Goal: Information Seeking & Learning: Learn about a topic

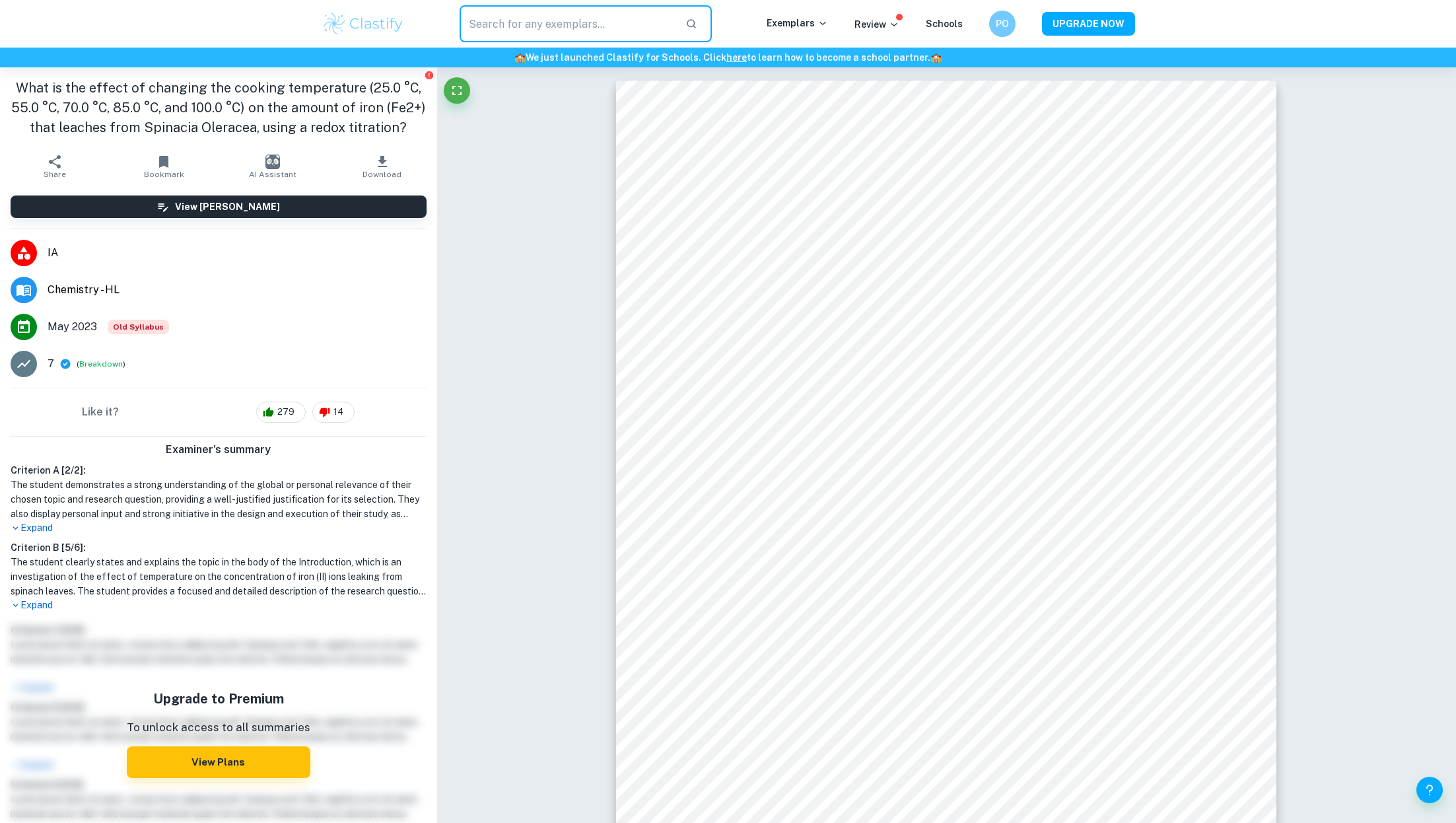
click at [593, 17] on input "text" at bounding box center [567, 24] width 216 height 37
type input "s"
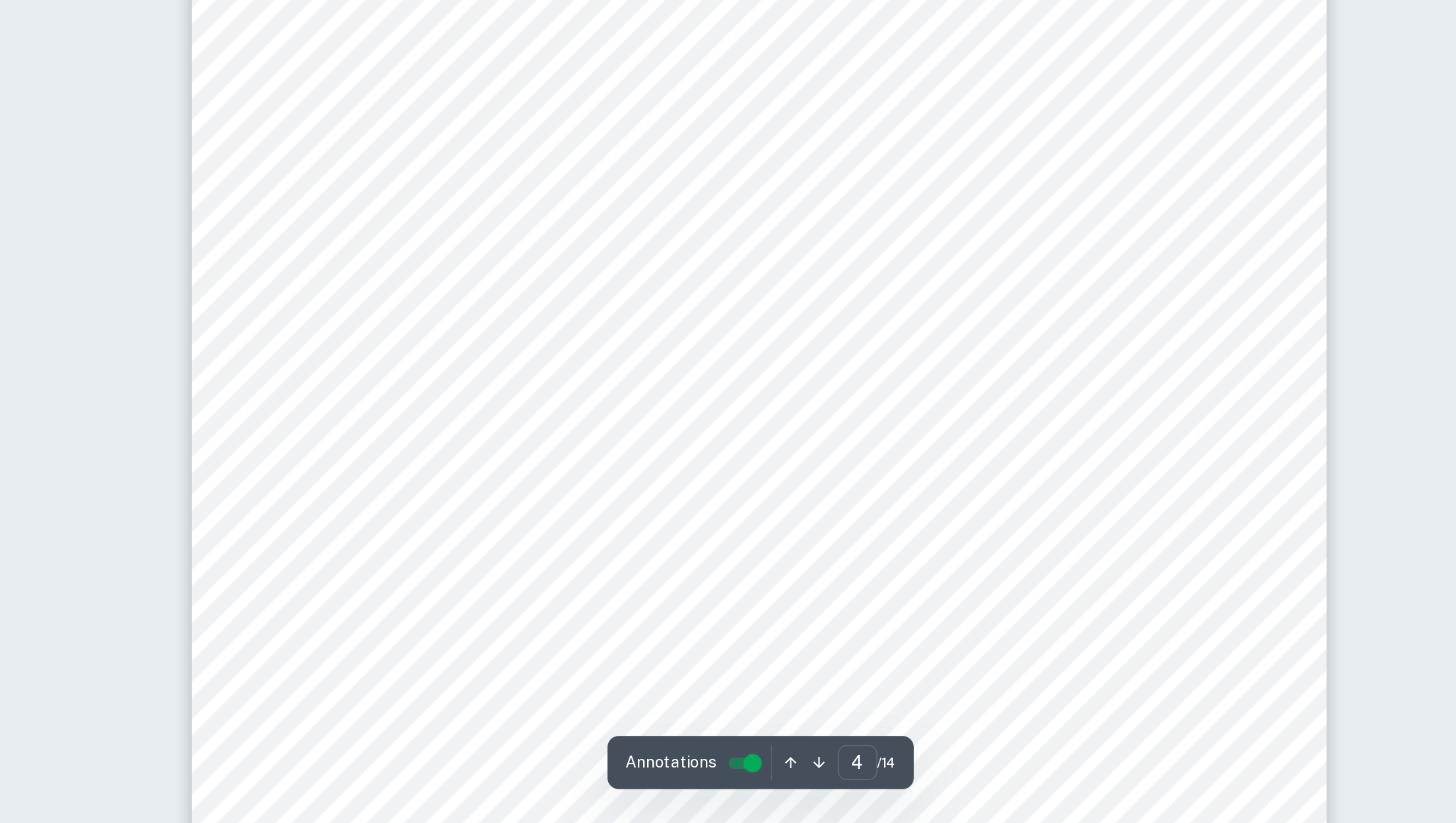
scroll to position [2585, 0]
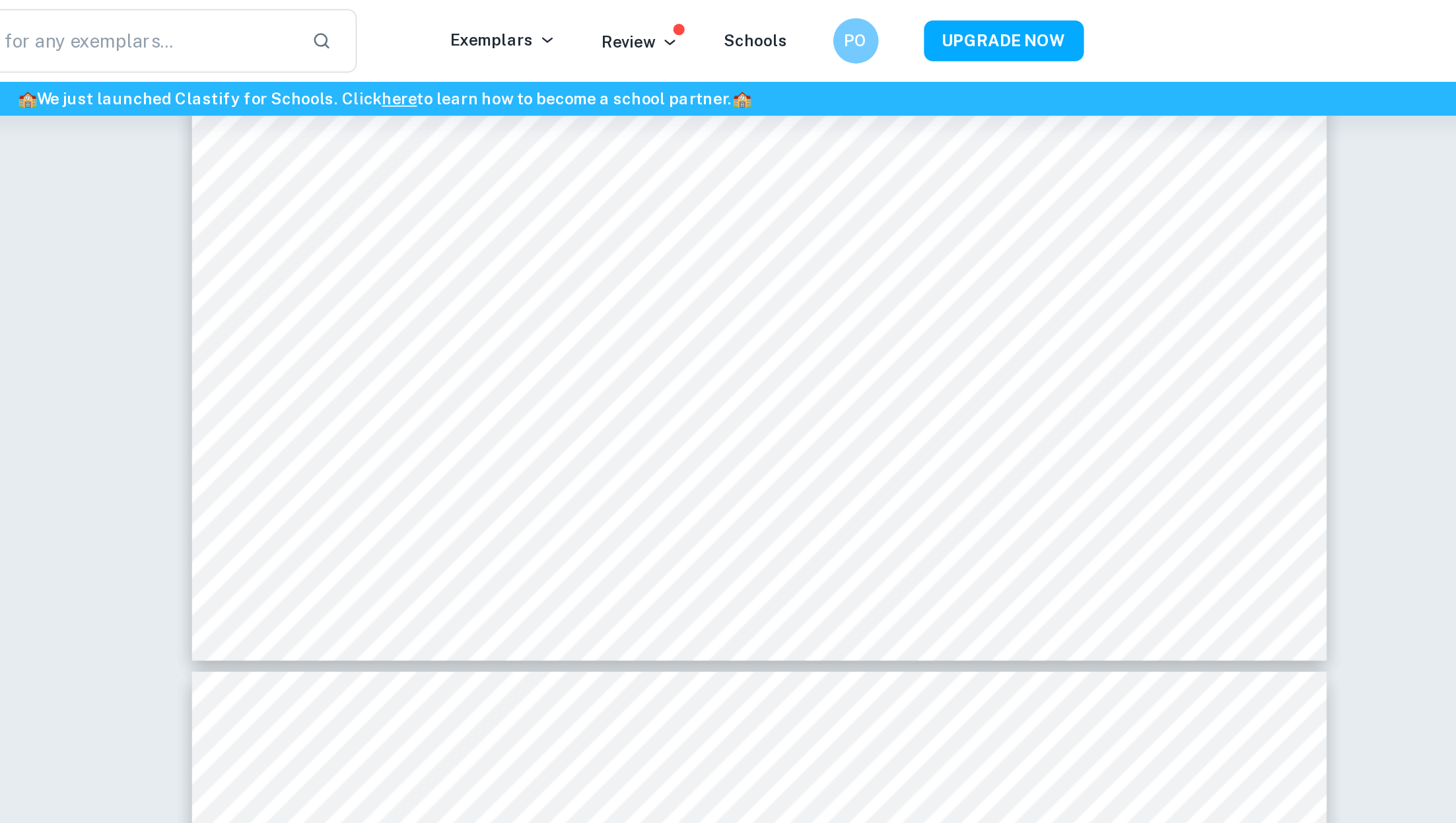
type input "3"
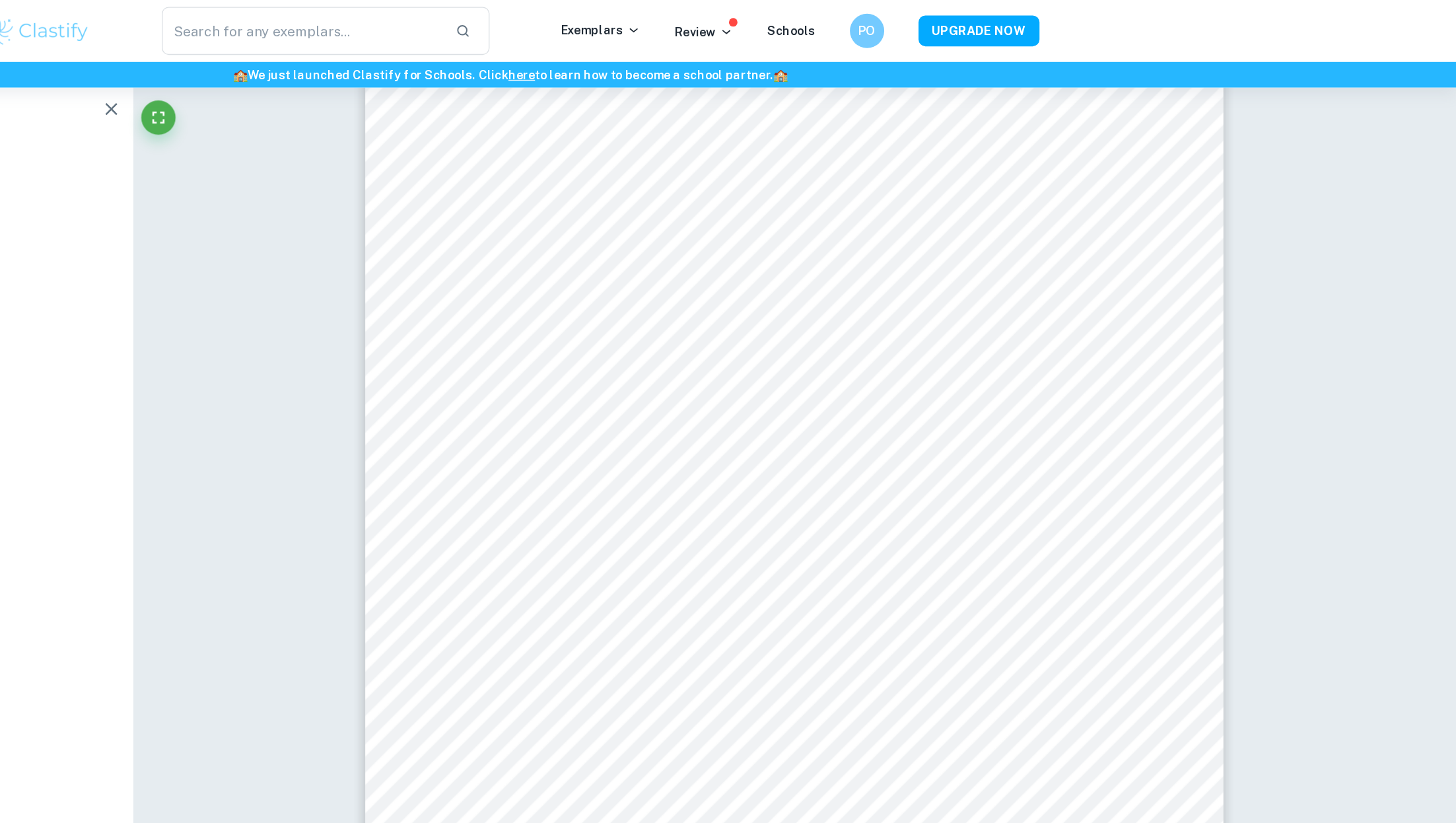
scroll to position [1977, 0]
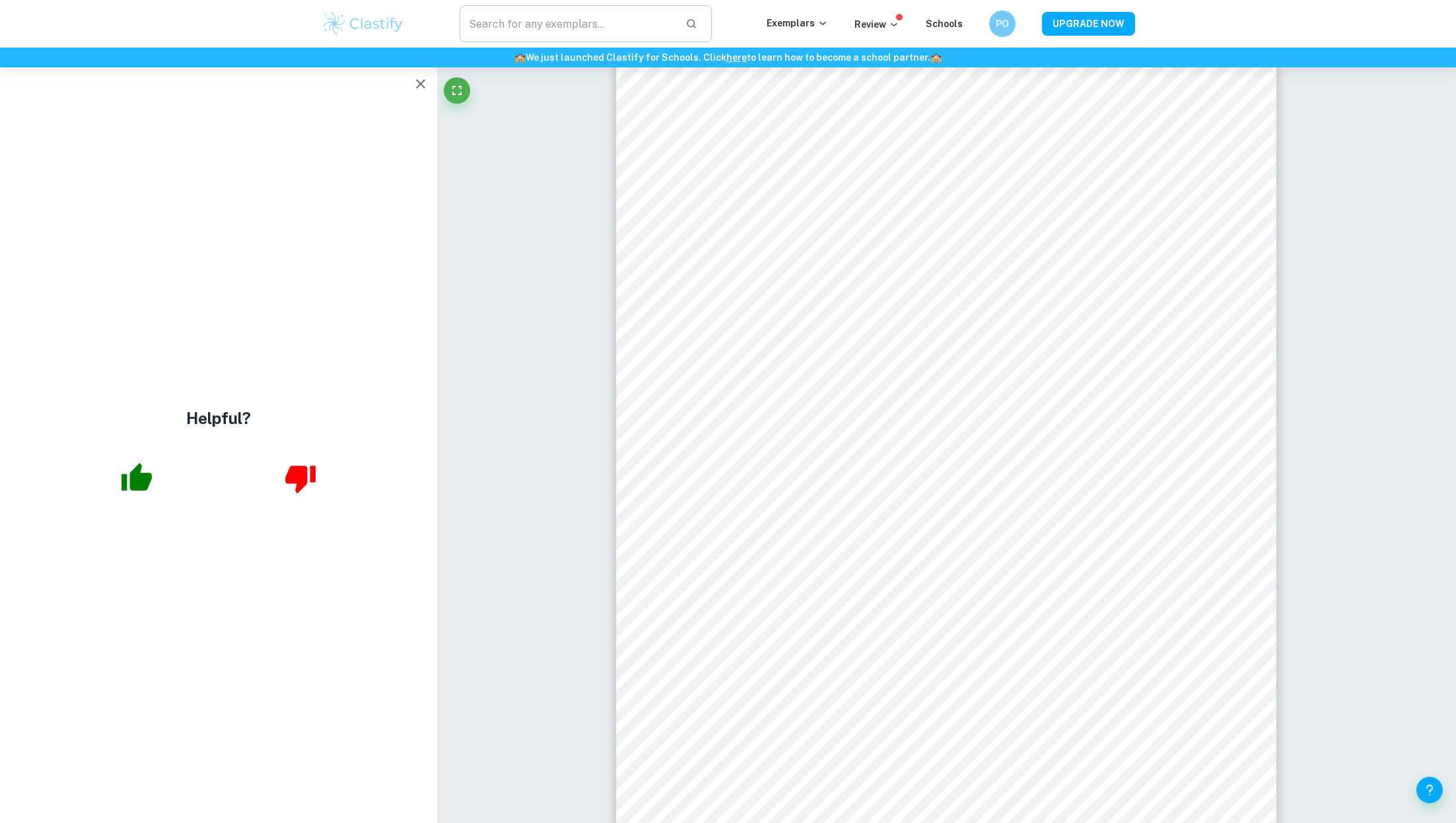
click at [519, 6] on input "text" at bounding box center [567, 24] width 216 height 37
click at [412, 86] on icon "button" at bounding box center [420, 83] width 16 height 16
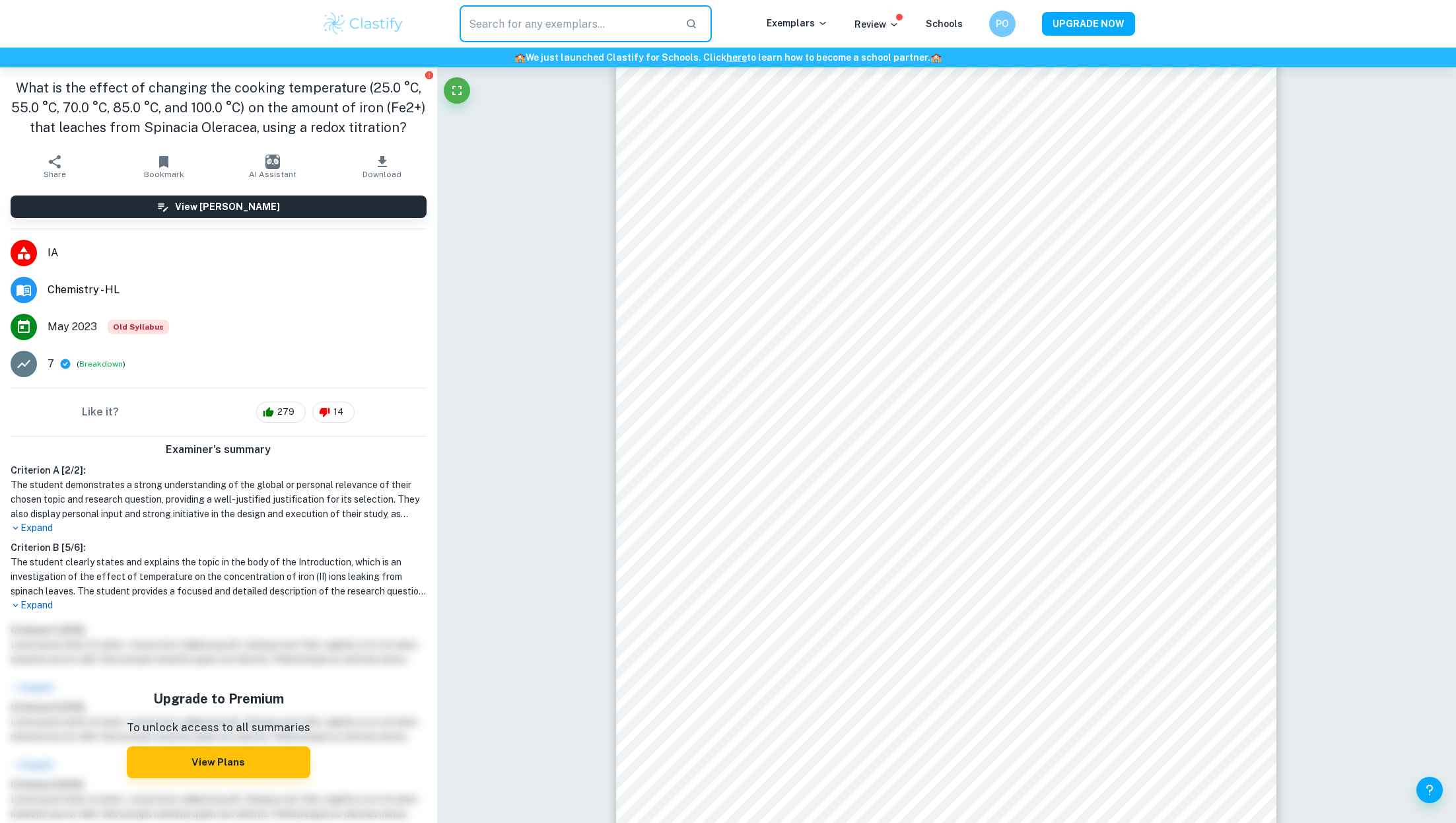
click at [508, 25] on input "text" at bounding box center [567, 24] width 216 height 37
paste input "Complexometric Titration"
type input "Complexometric Titration"
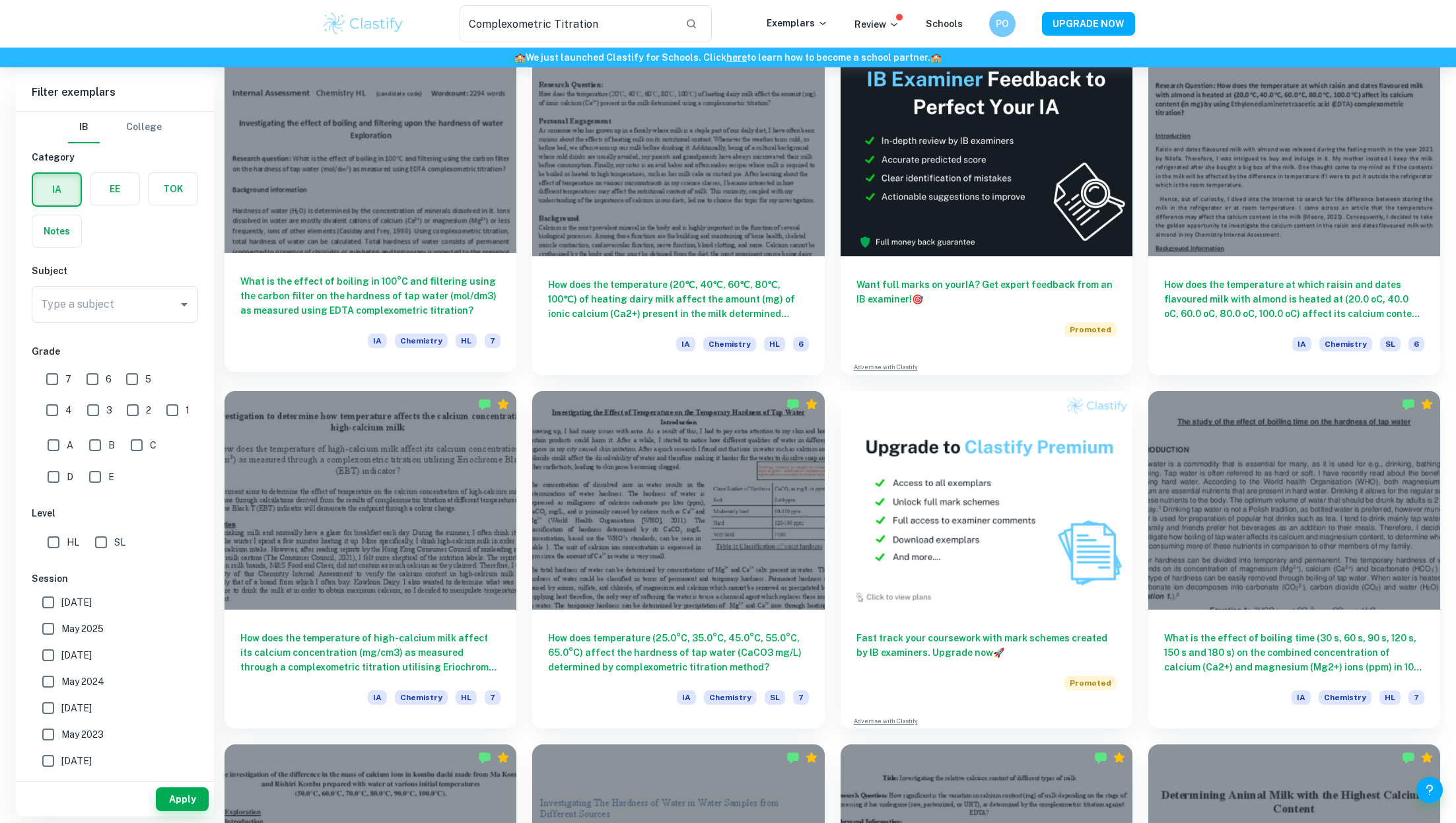
scroll to position [78, 0]
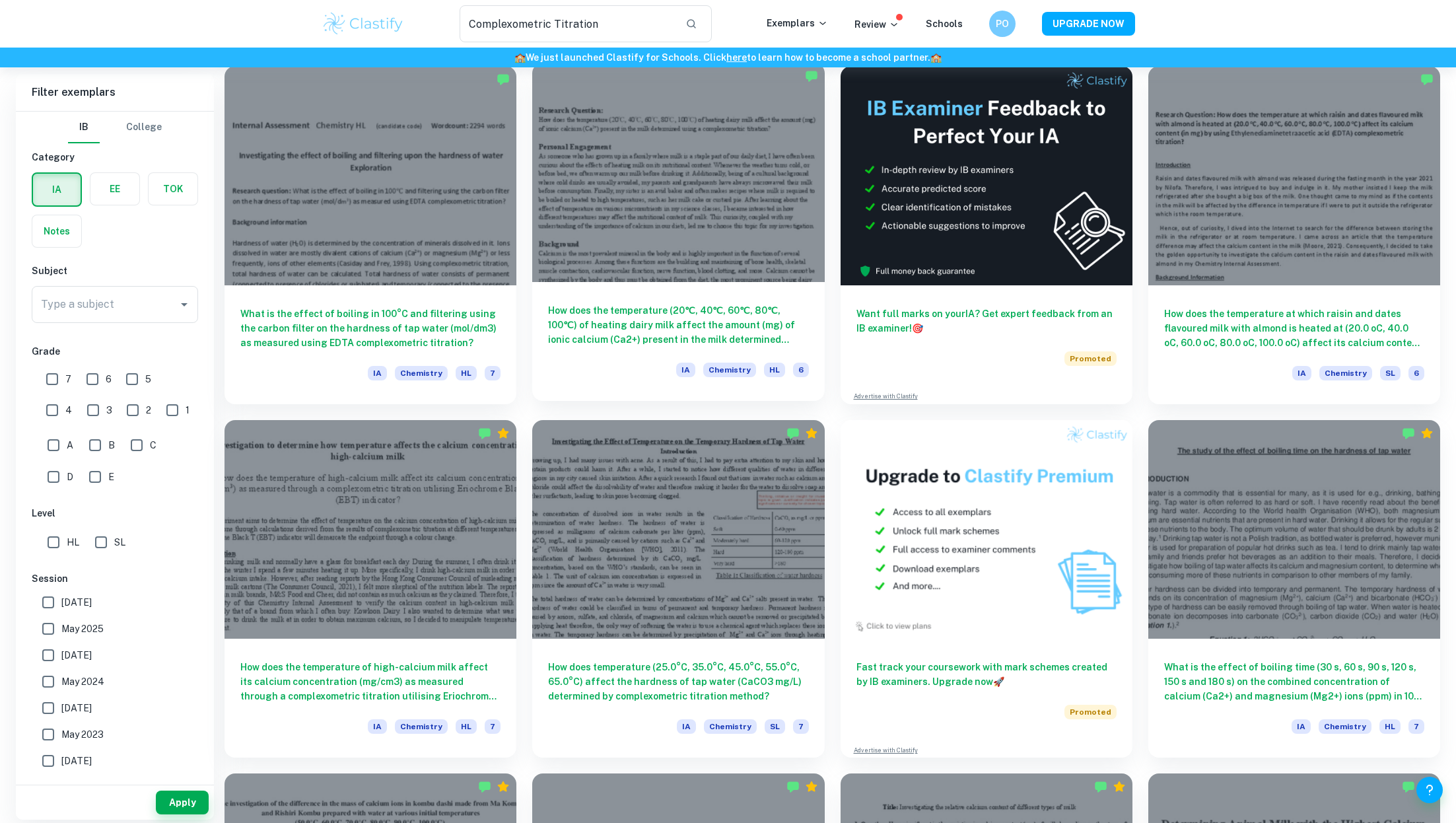
click at [658, 257] on div at bounding box center [677, 172] width 292 height 219
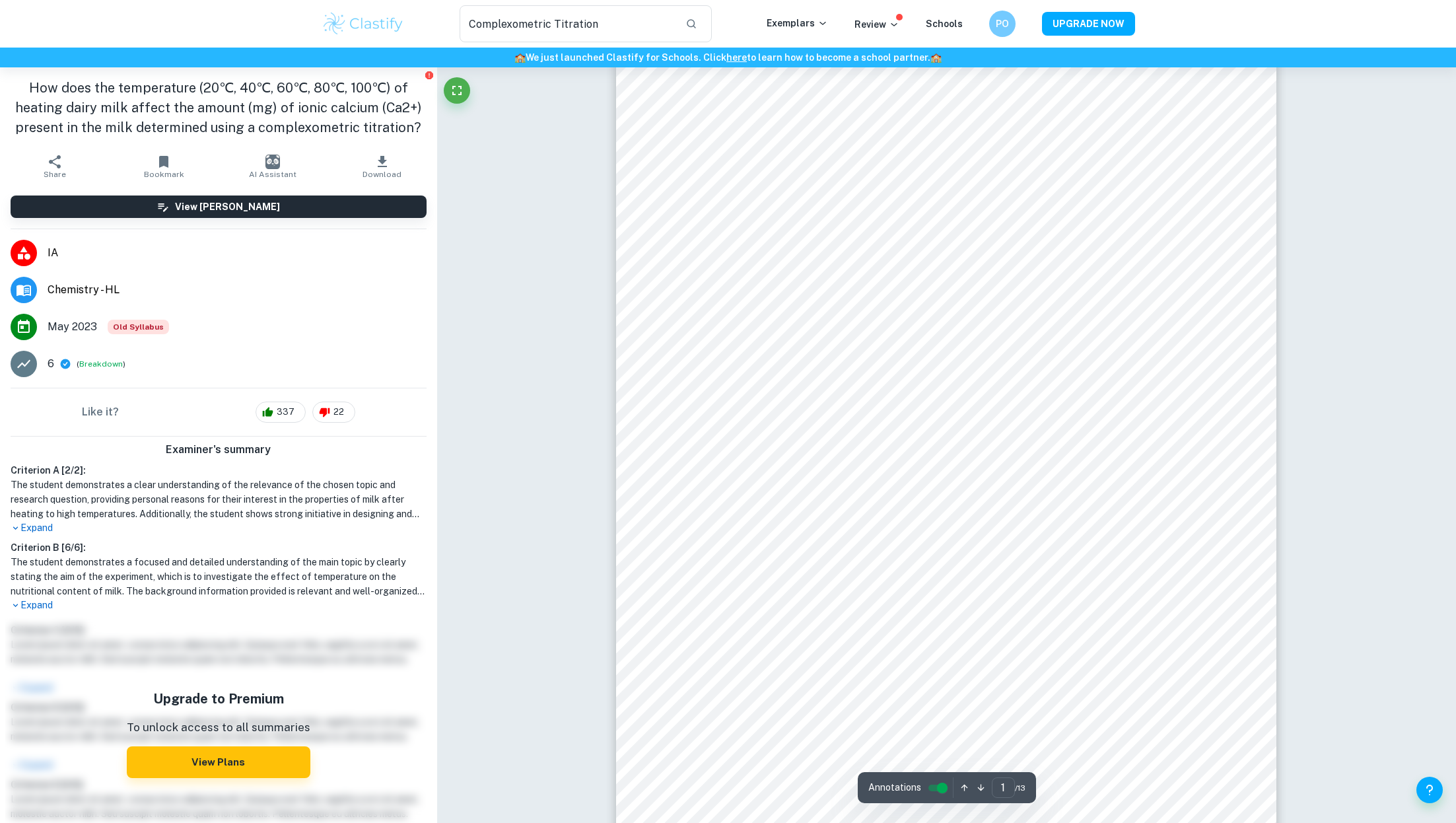
scroll to position [90, 0]
click at [461, 101] on button "Fullscreen" at bounding box center [456, 90] width 27 height 27
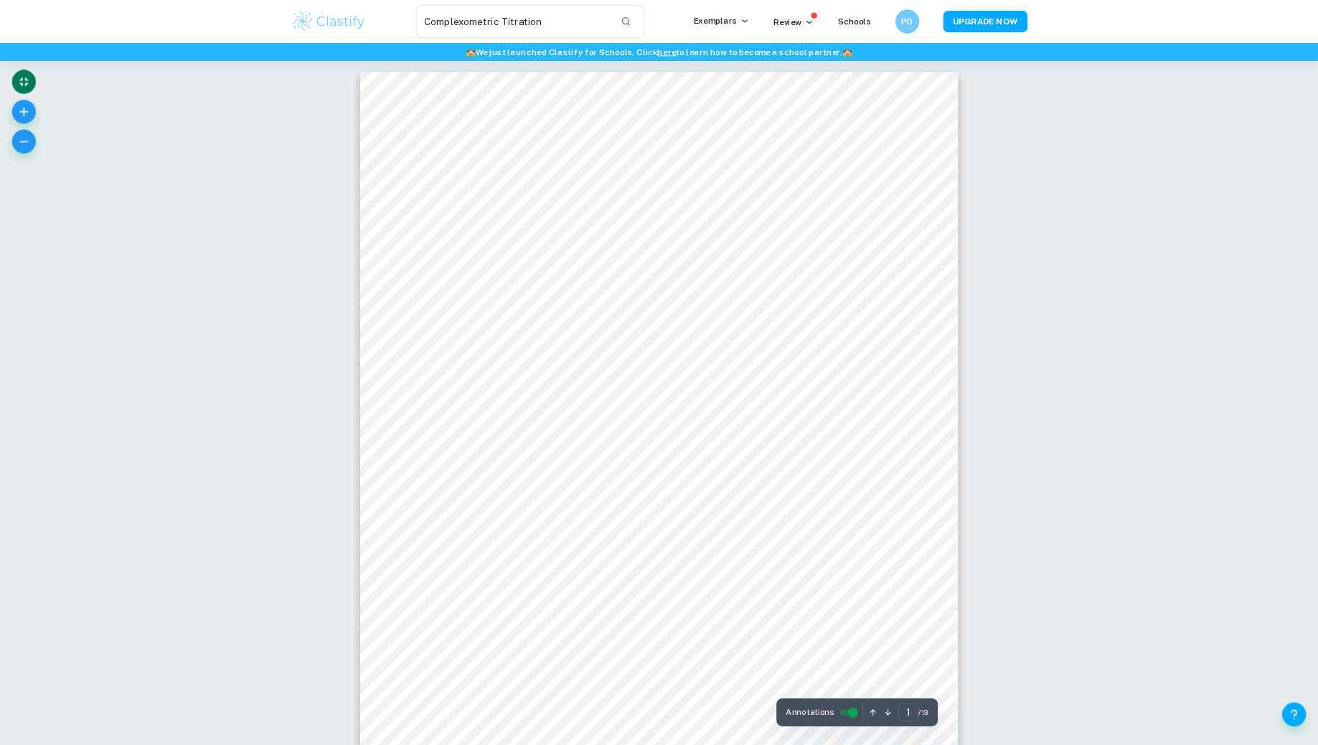
scroll to position [0, 0]
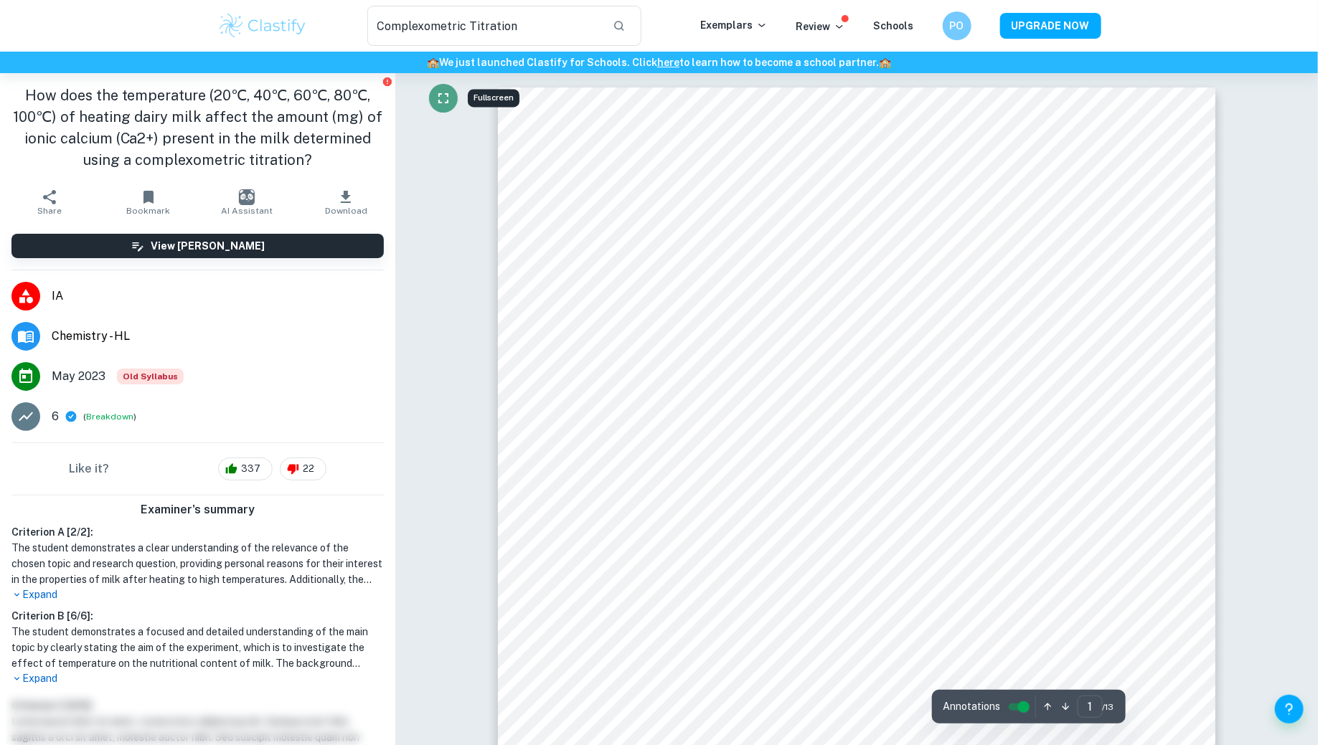
click at [448, 100] on icon "Fullscreen" at bounding box center [443, 98] width 17 height 17
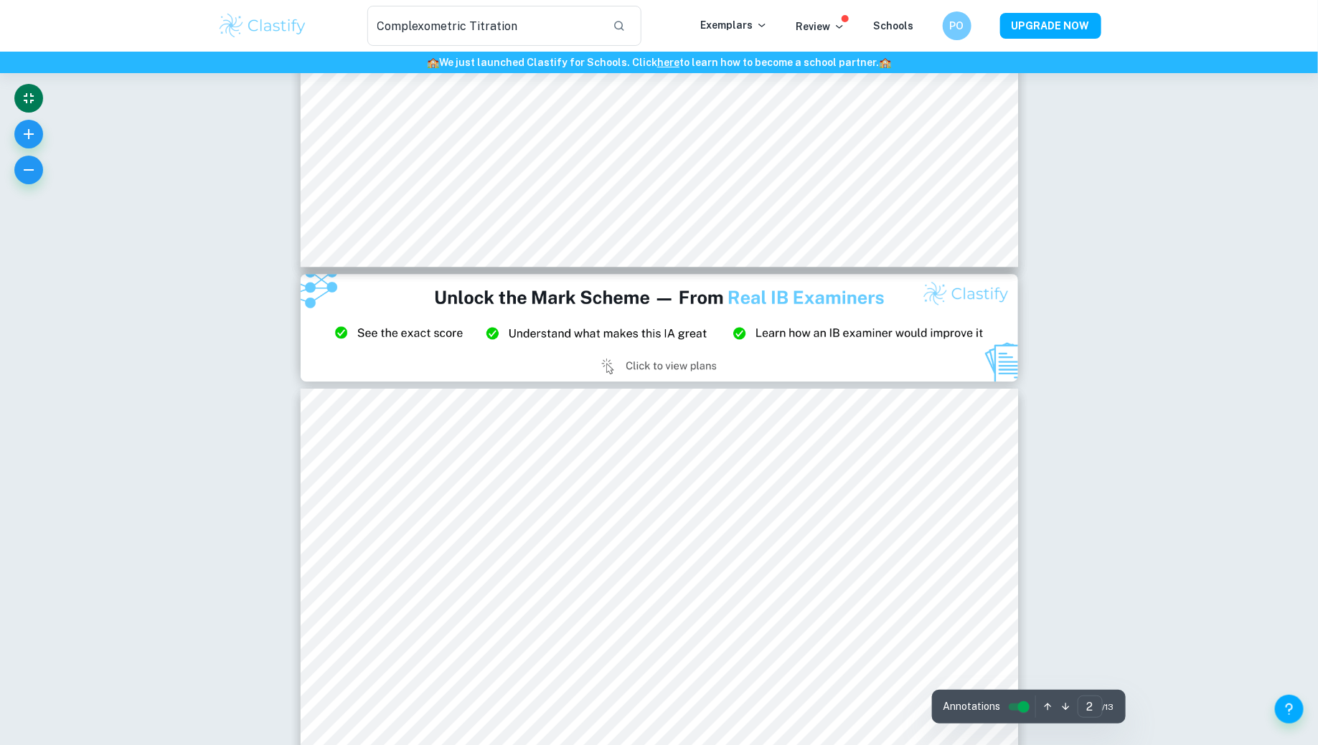
scroll to position [354, 0]
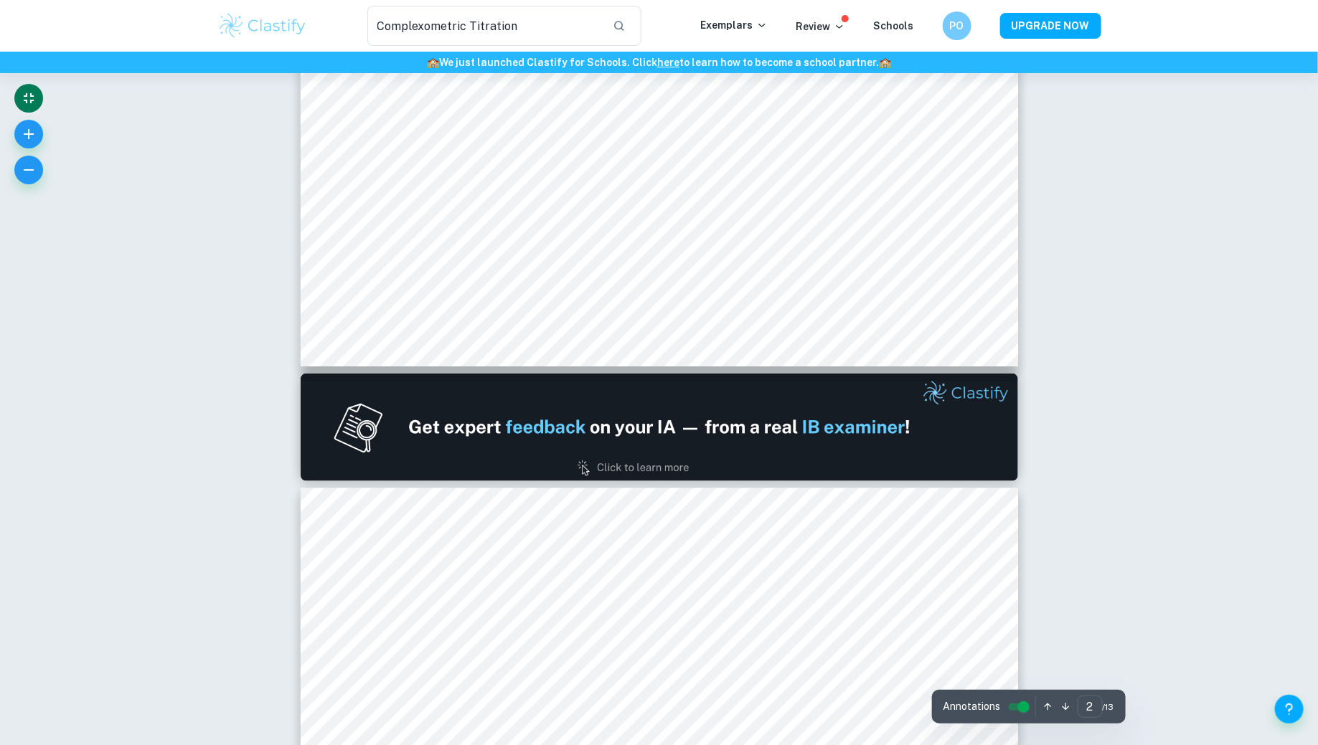
type input "1"
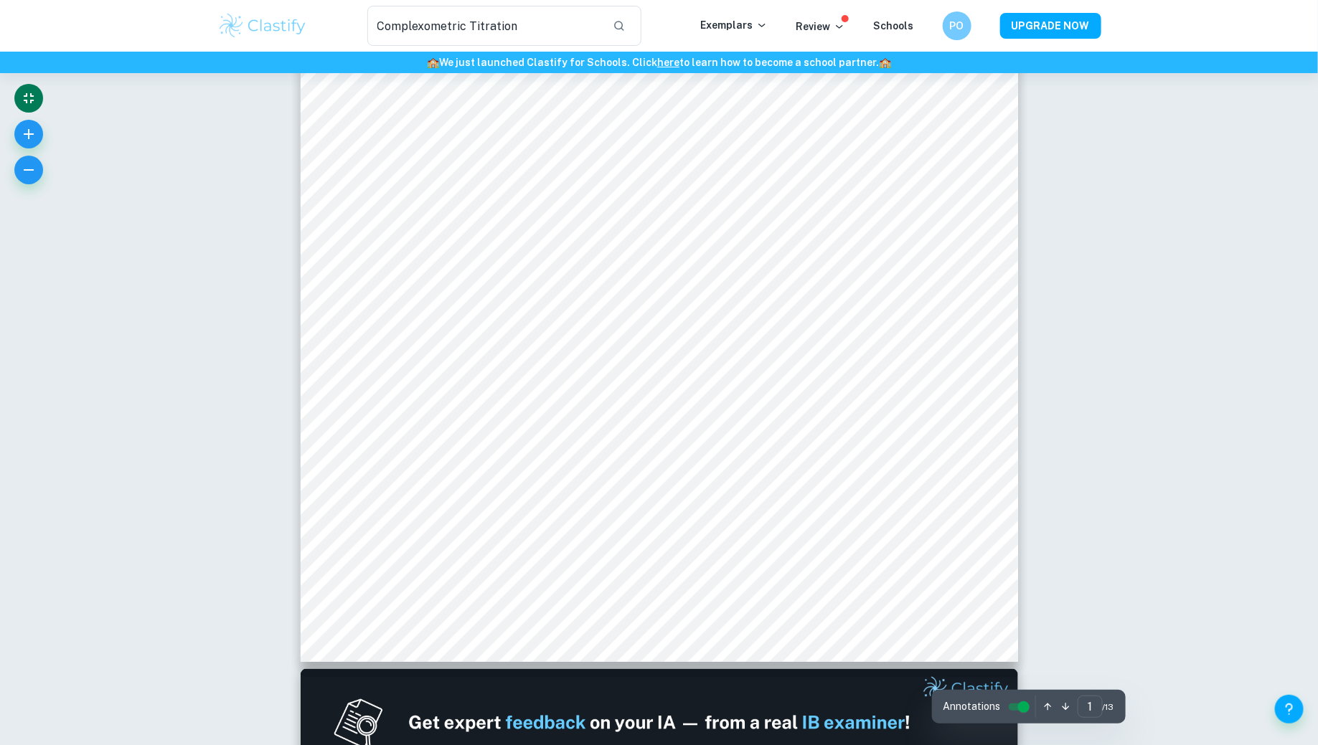
scroll to position [0, 0]
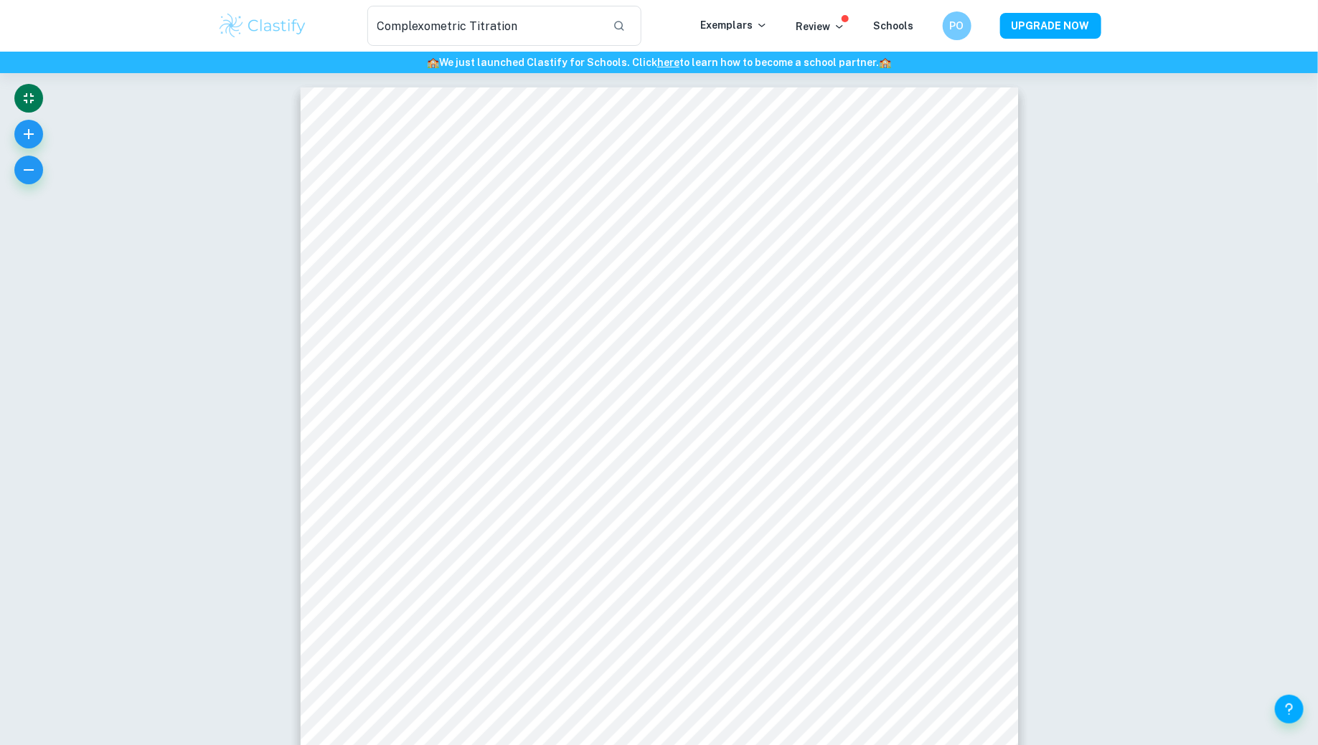
click at [33, 98] on icon "Exit fullscreen" at bounding box center [28, 98] width 17 height 17
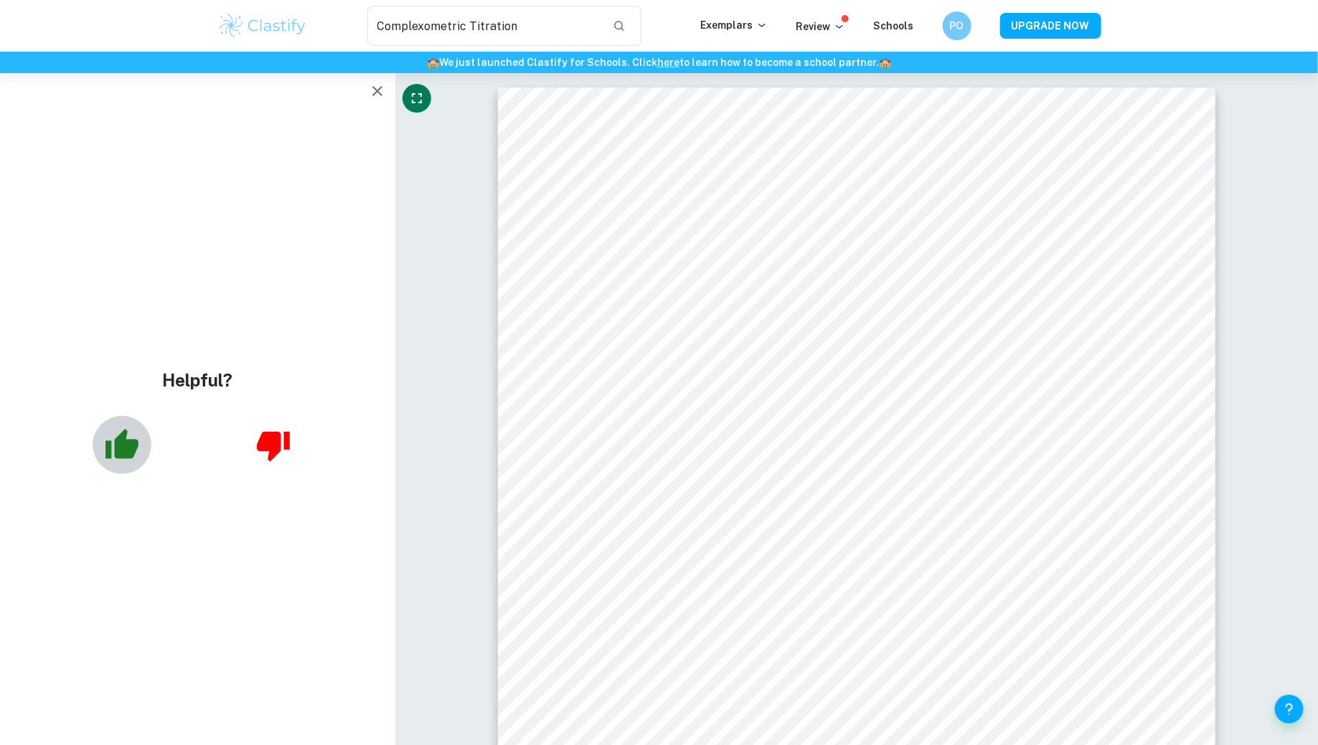
click at [118, 441] on icon "button" at bounding box center [121, 444] width 33 height 30
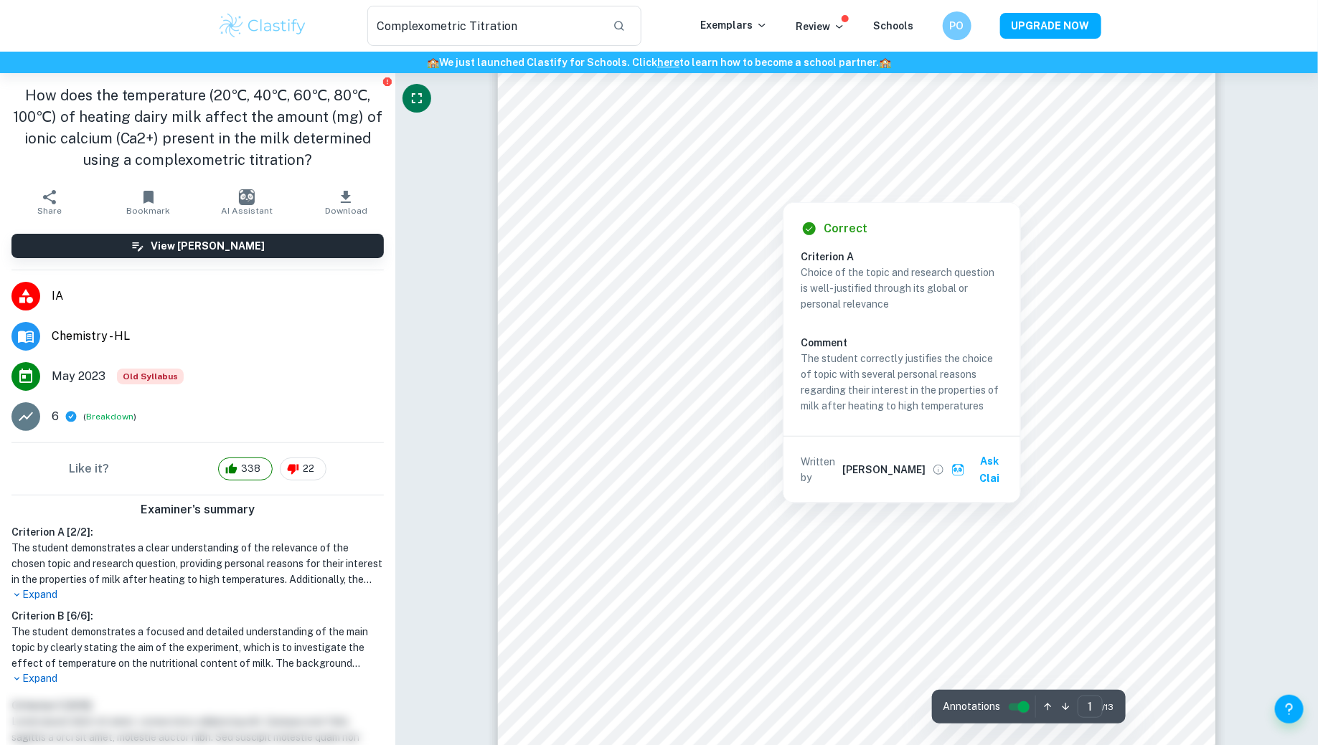
scroll to position [169, 0]
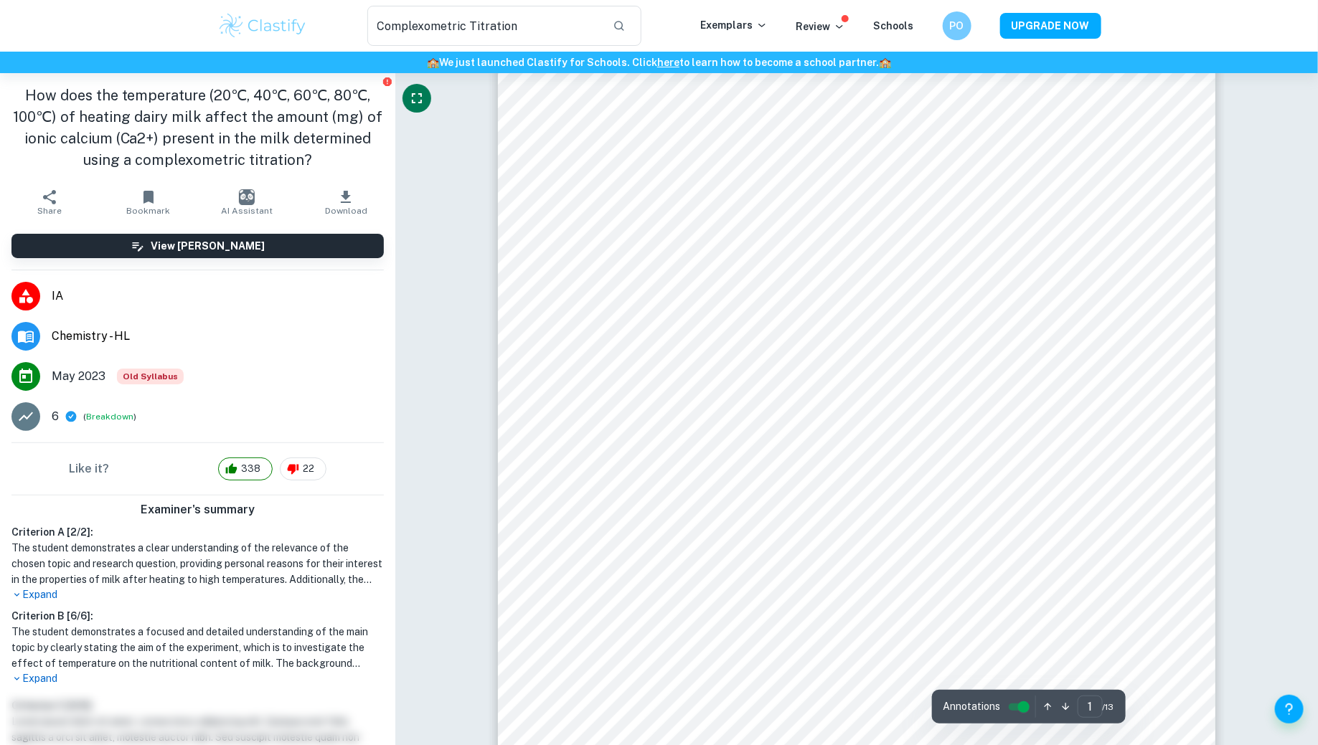
click at [1017, 704] on input "controlled" at bounding box center [1024, 707] width 52 height 17
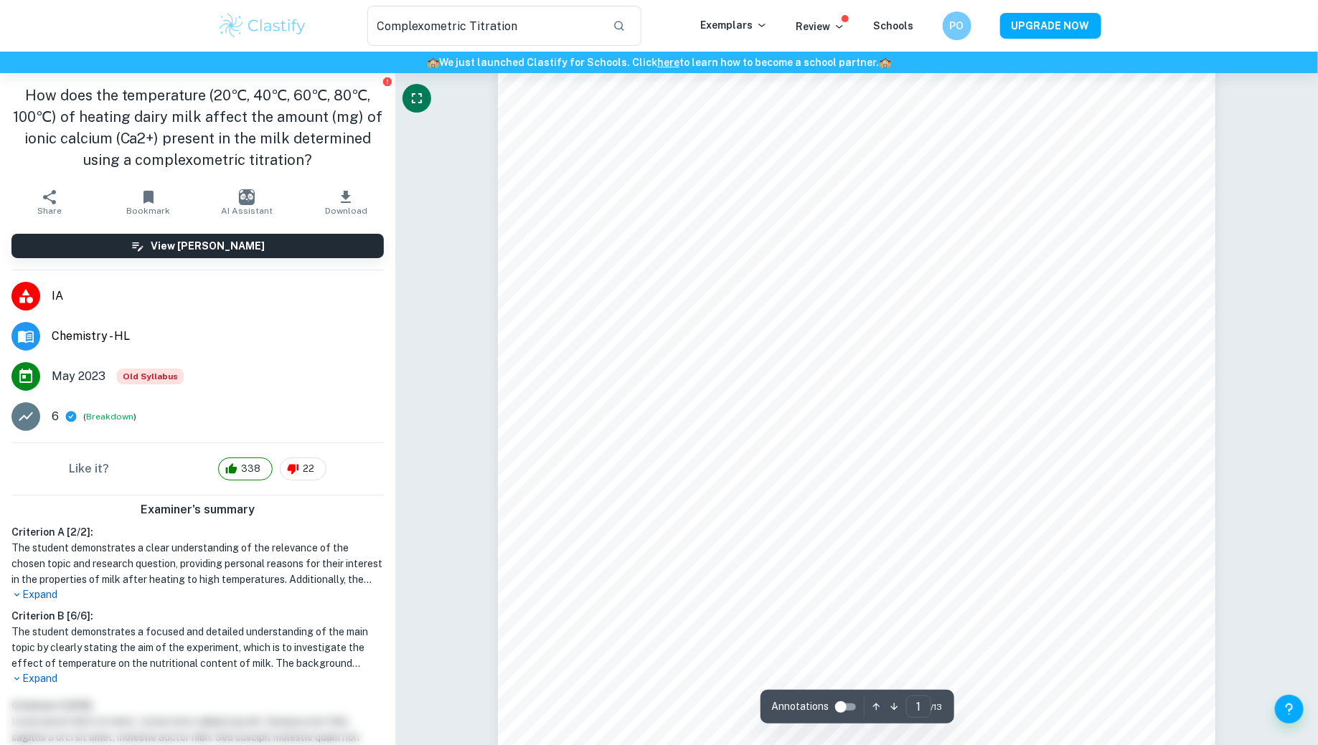
click at [421, 102] on icon "Fullscreen" at bounding box center [417, 98] width 10 height 10
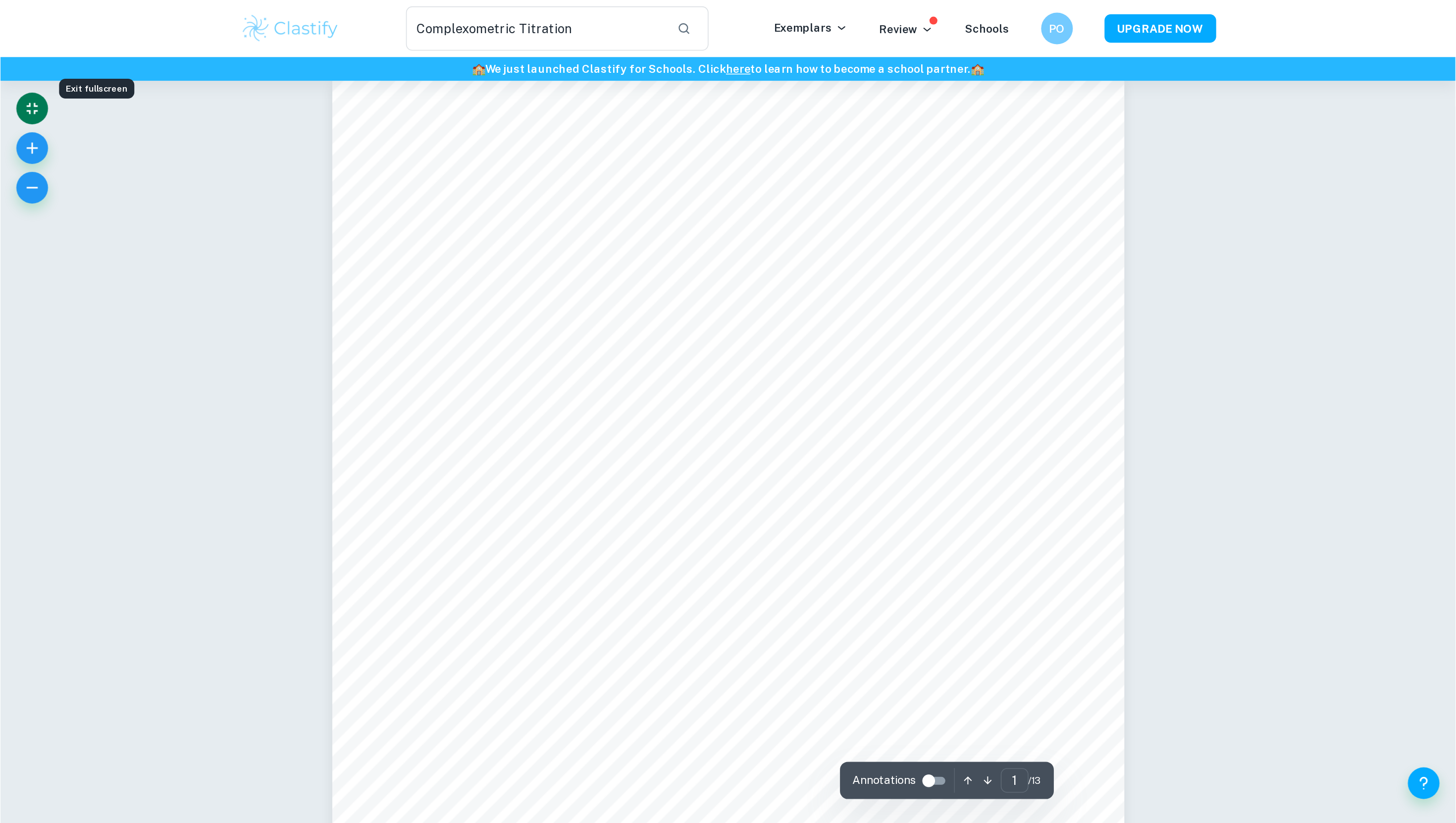
scroll to position [0, 0]
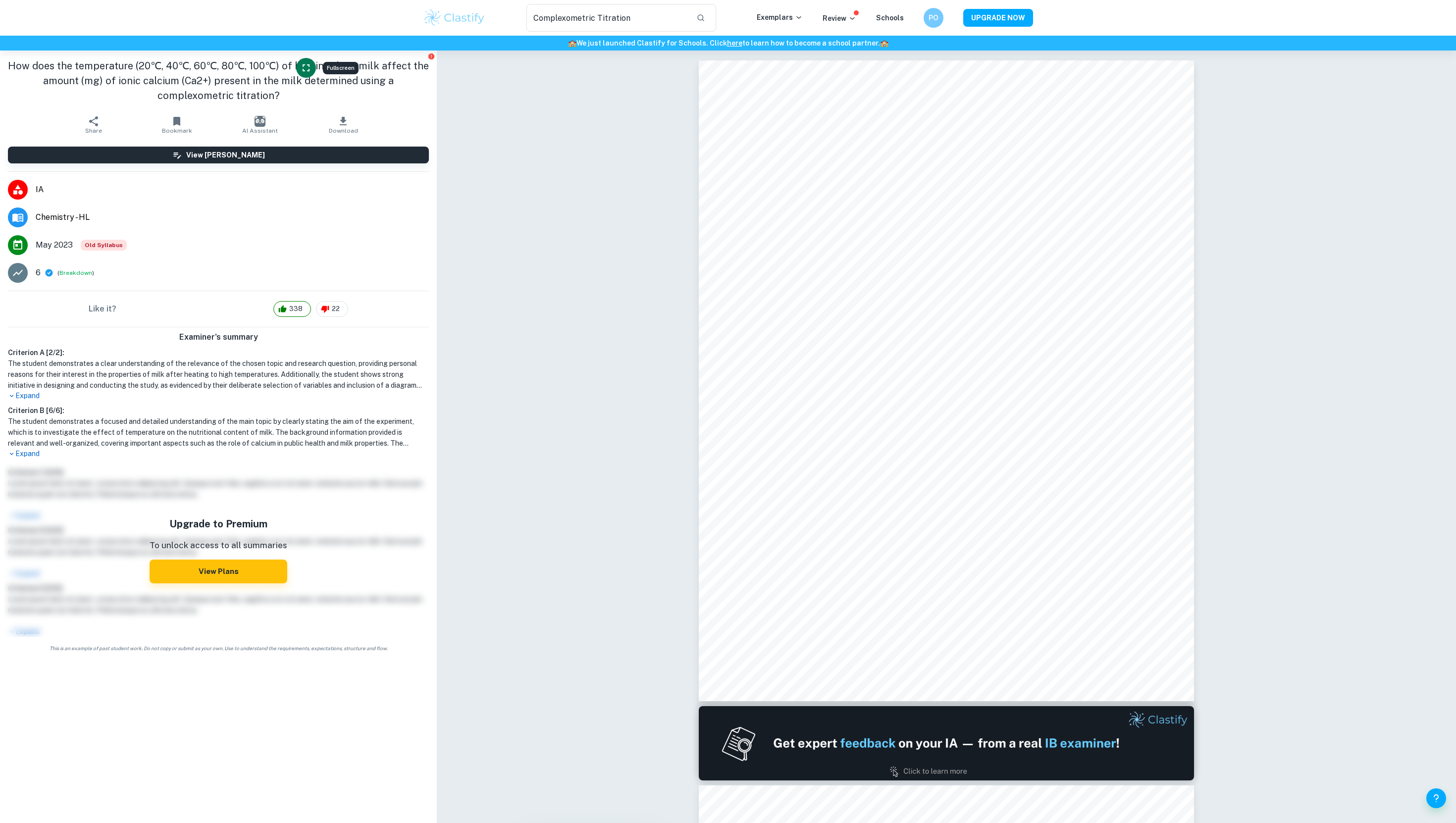
click at [304, 66] on icon "Fullscreen" at bounding box center [306, 68] width 12 height 12
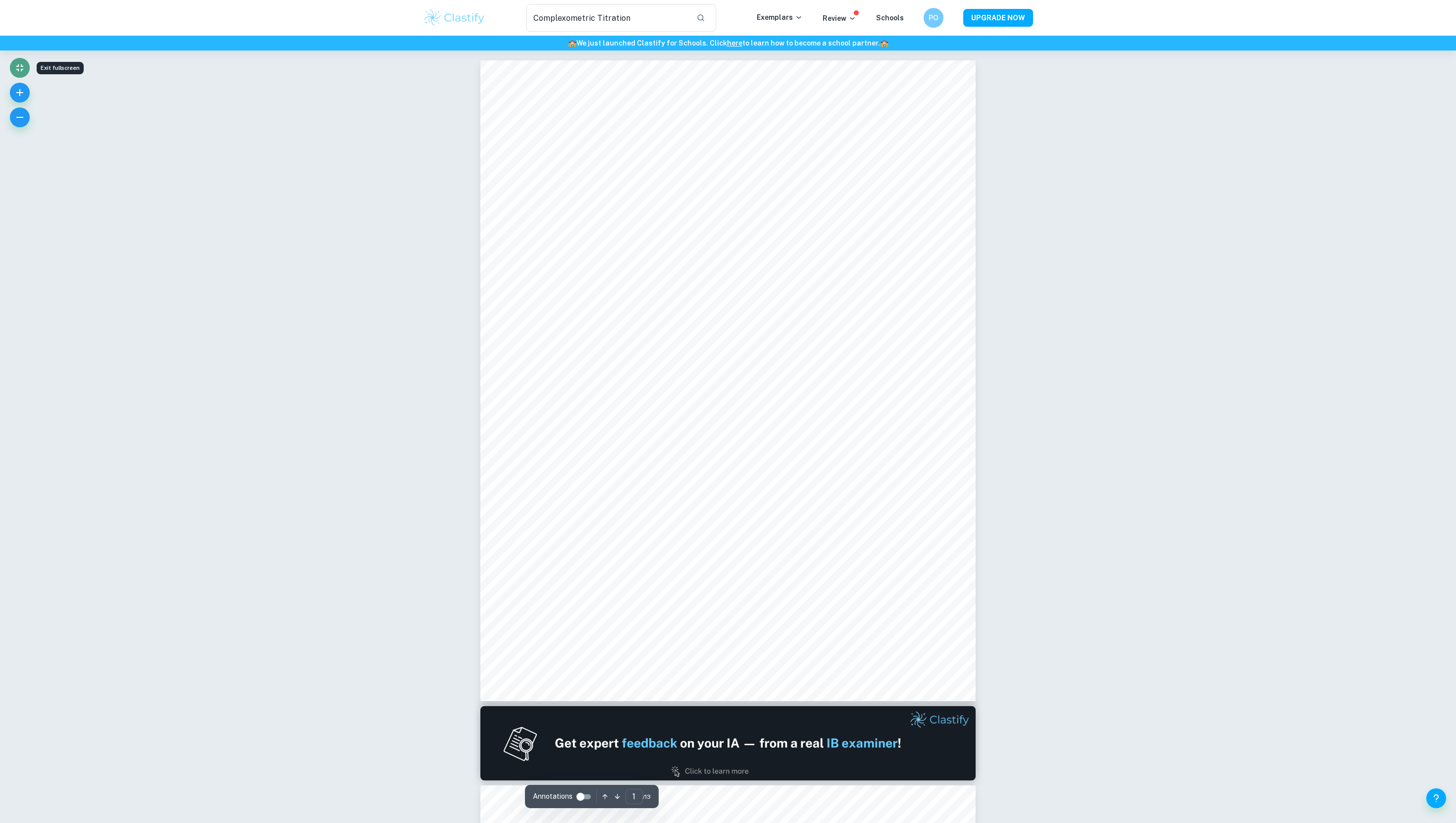
click at [13, 61] on button "Exit fullscreen" at bounding box center [19, 68] width 20 height 20
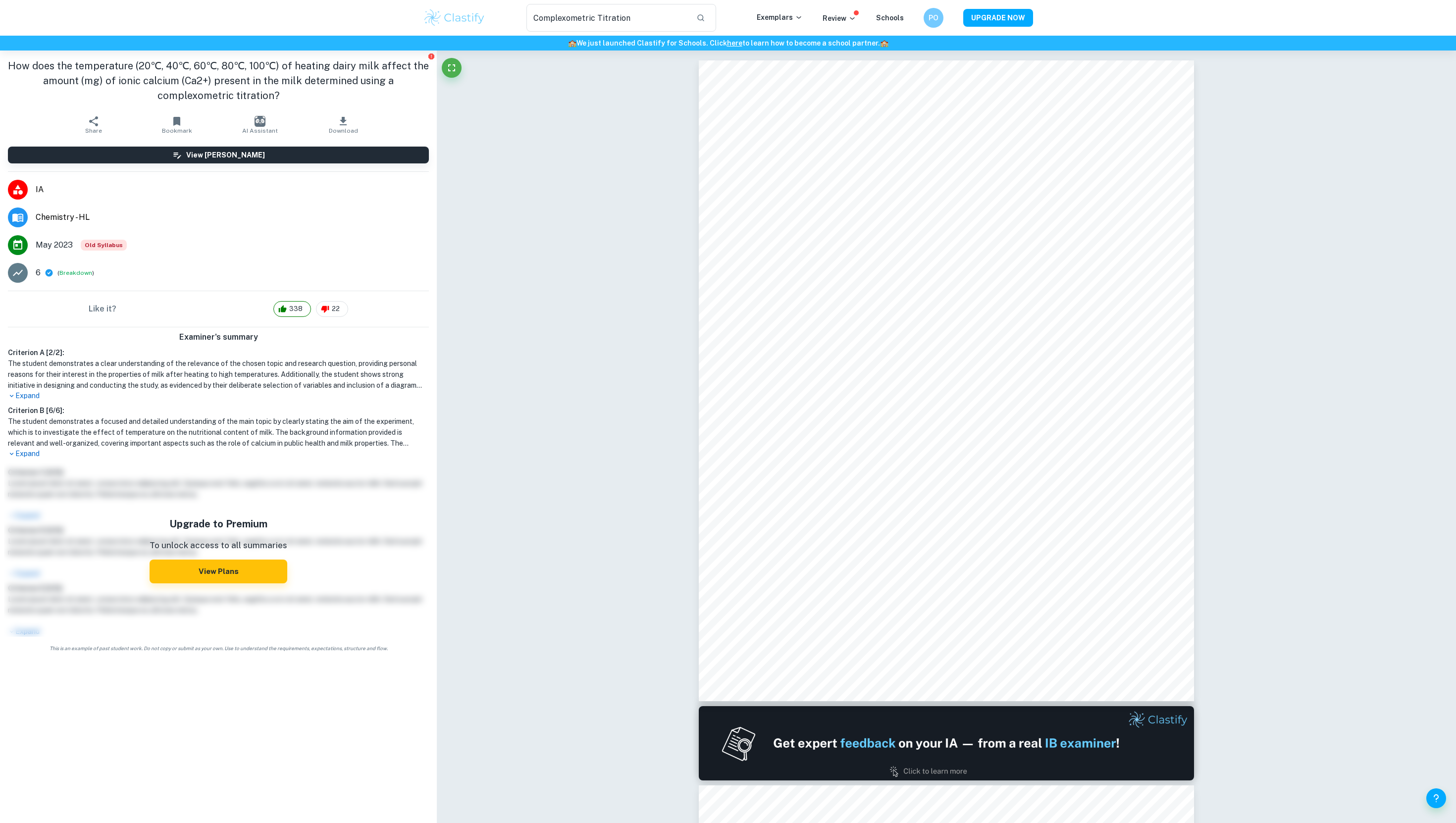
click at [344, 122] on icon "button" at bounding box center [343, 121] width 7 height 8
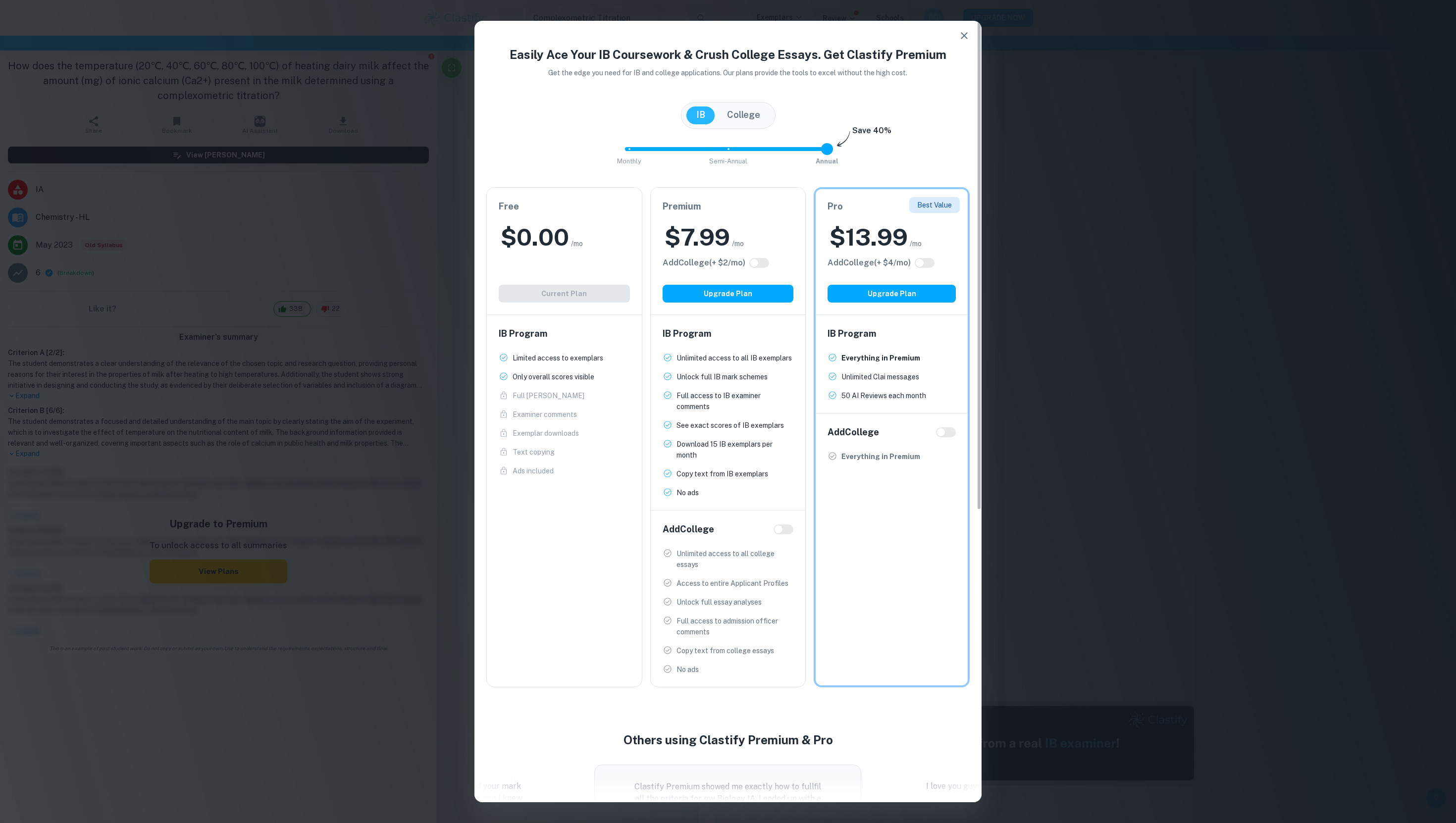
click at [571, 231] on div "$ 0.00 /mo" at bounding box center [564, 238] width 131 height 32
click at [788, 195] on div "Premium $ 7.99 /mo Add College (+ $ 2 /mo) Upgrade Plan" at bounding box center [728, 251] width 155 height 127
click at [963, 34] on icon "button" at bounding box center [964, 36] width 7 height 7
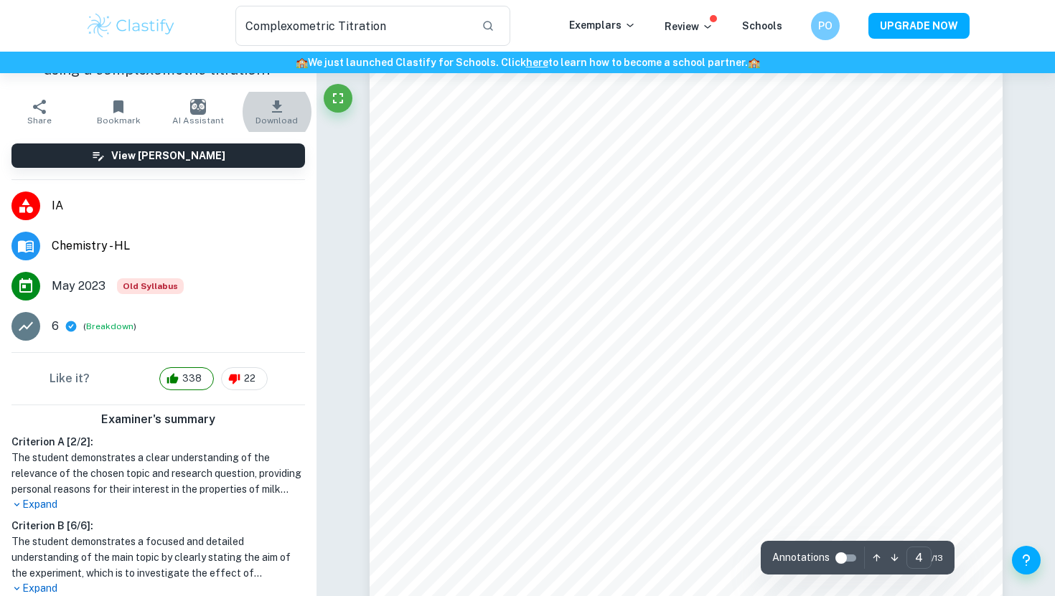
scroll to position [114, 0]
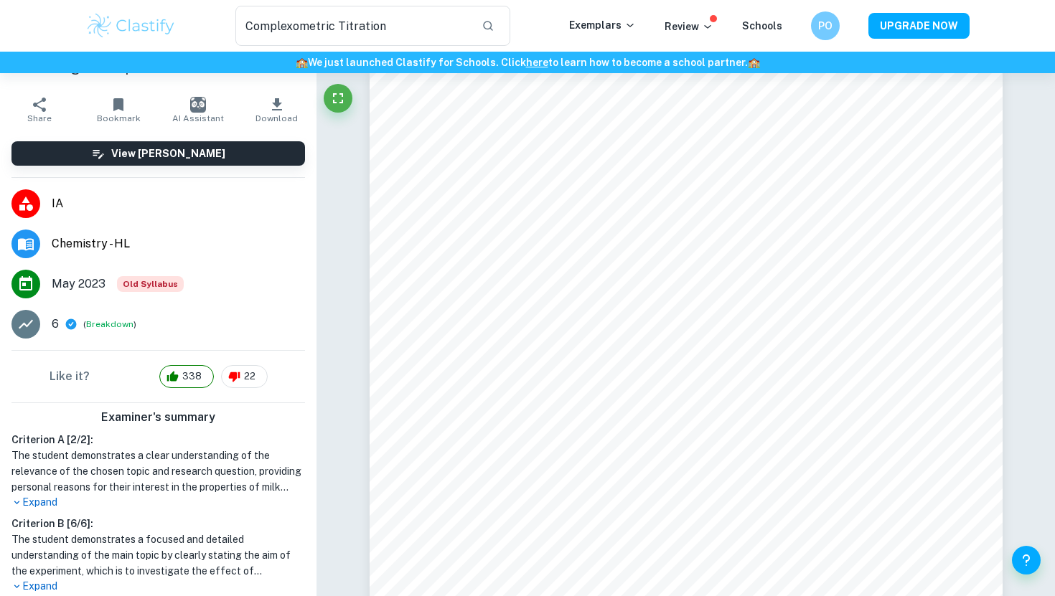
click at [36, 508] on p "Expand" at bounding box center [157, 502] width 293 height 15
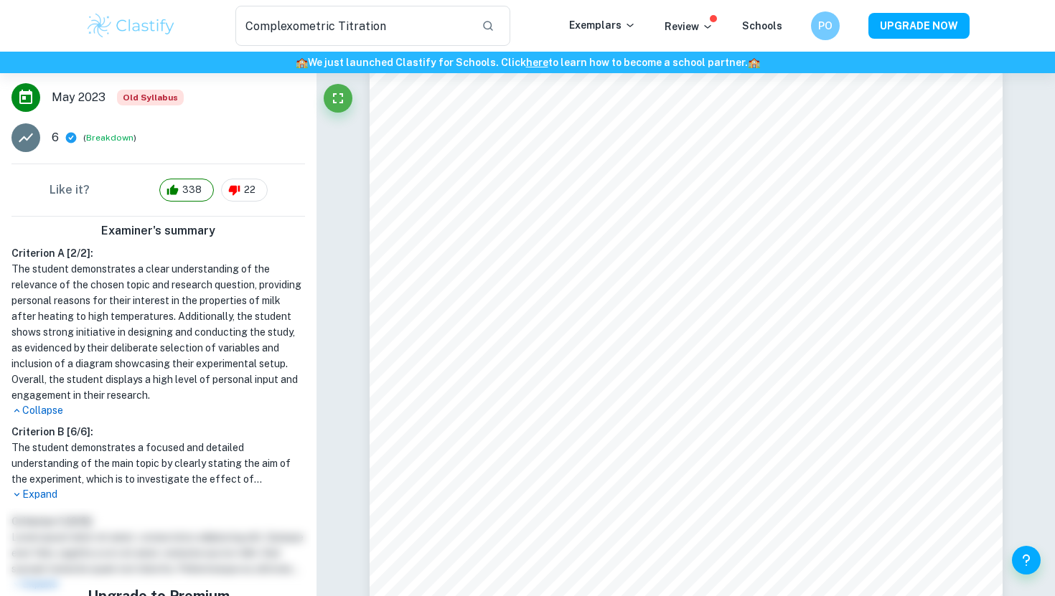
scroll to position [300, 0]
click at [44, 491] on p "Expand" at bounding box center [157, 495] width 293 height 15
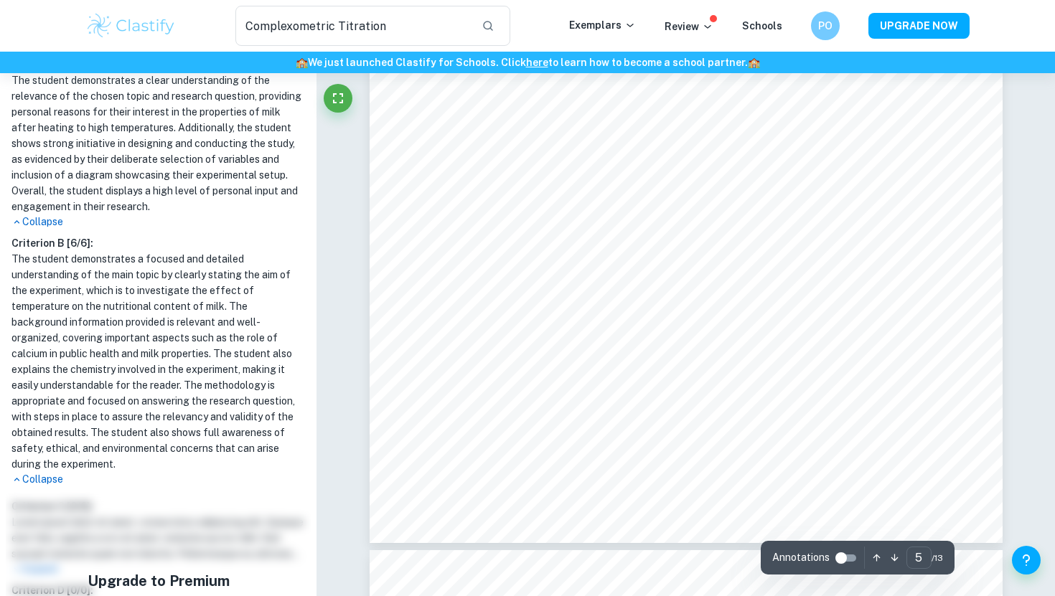
scroll to position [3917, 0]
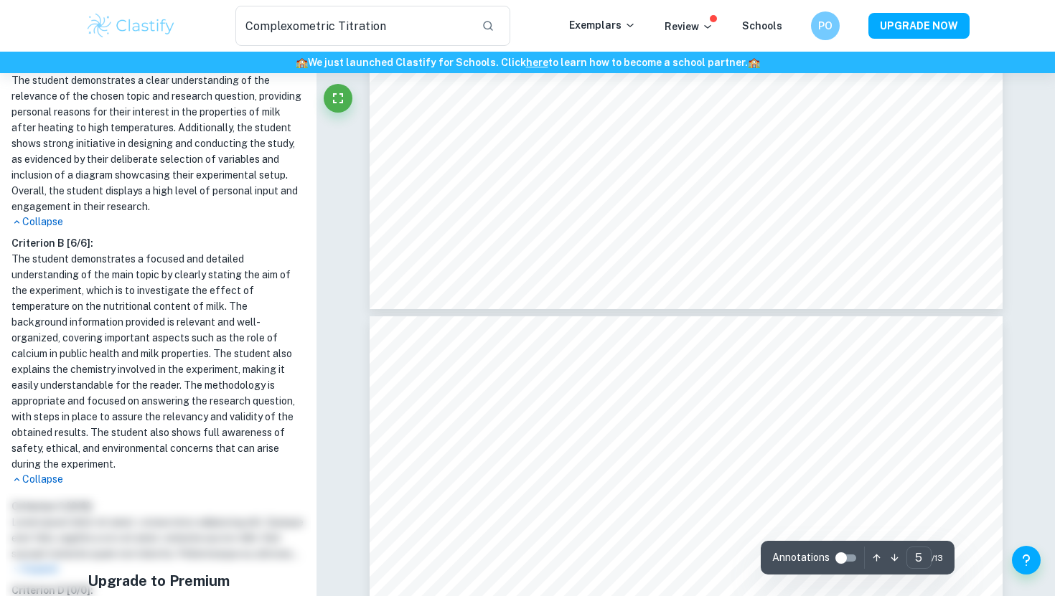
type input "4"
